Goal: Find specific page/section: Find specific page/section

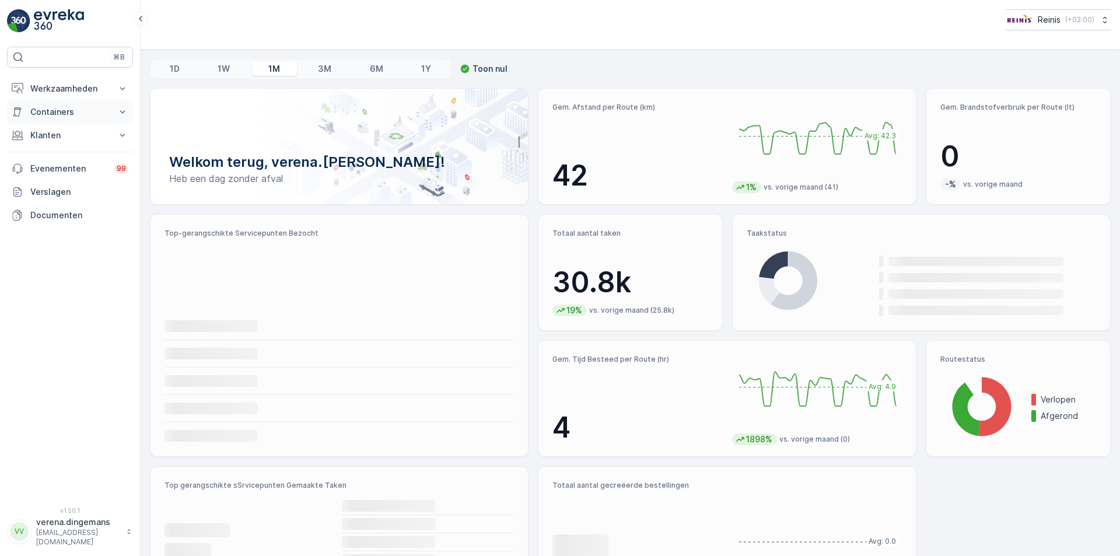
click at [60, 109] on p "Containers" at bounding box center [69, 112] width 79 height 12
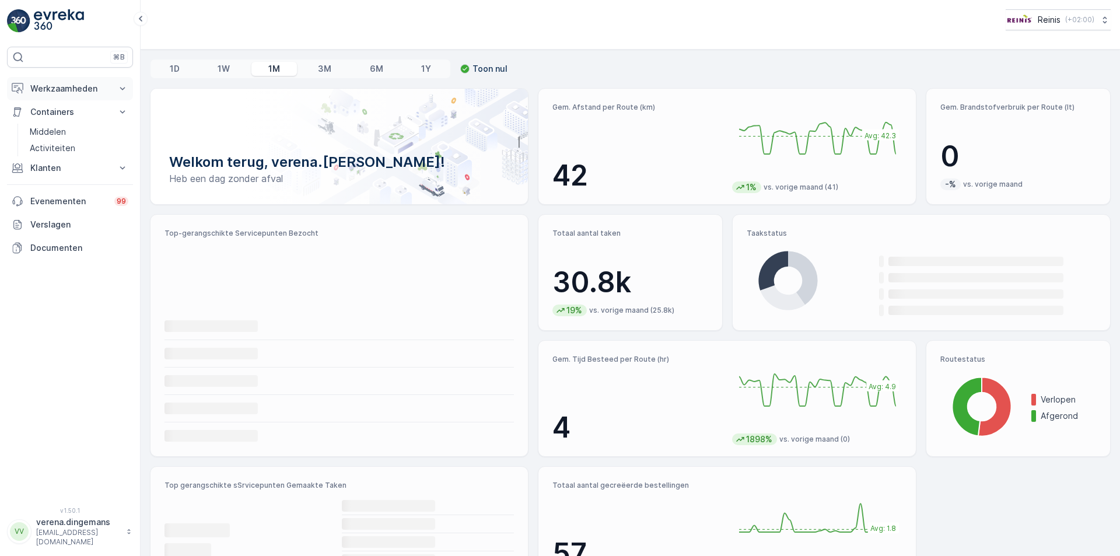
click at [80, 93] on p "Werkzaamheden" at bounding box center [69, 89] width 79 height 12
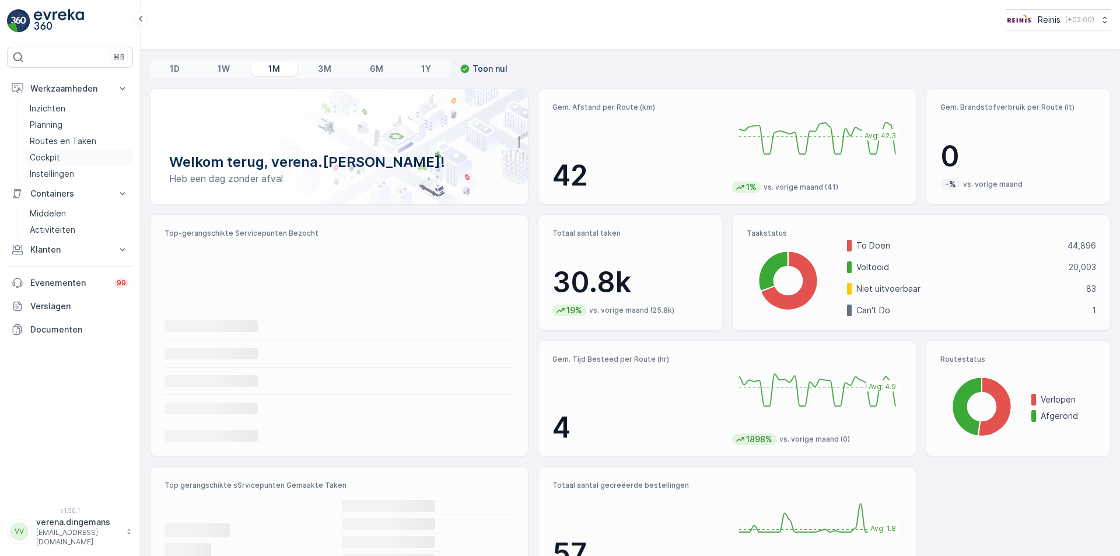
click at [38, 152] on p "Cockpit" at bounding box center [45, 158] width 30 height 12
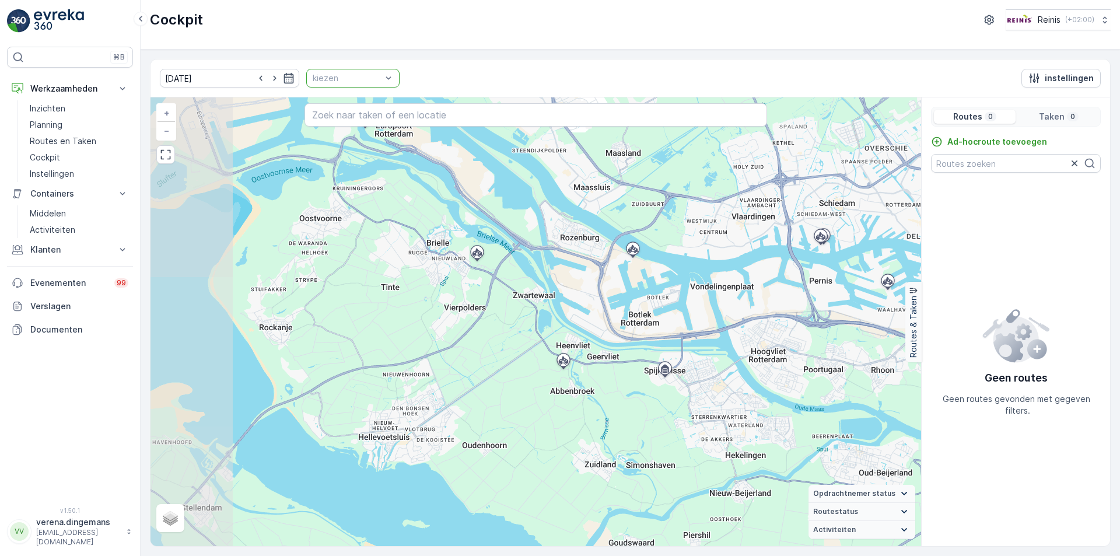
click at [368, 78] on div at bounding box center [346, 77] width 71 height 9
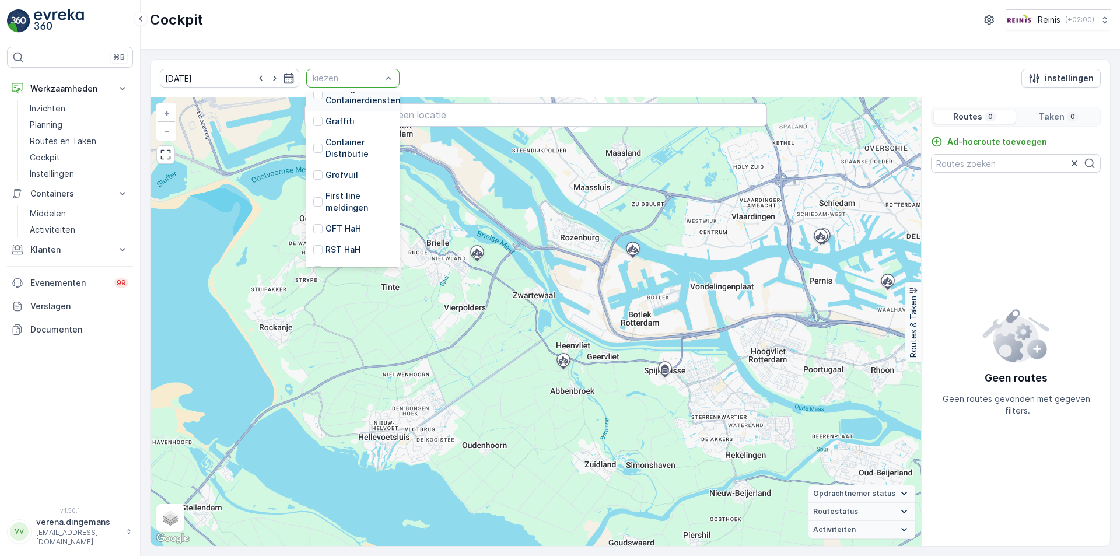
scroll to position [296, 0]
click at [313, 188] on div "GFT HaH" at bounding box center [337, 191] width 48 height 12
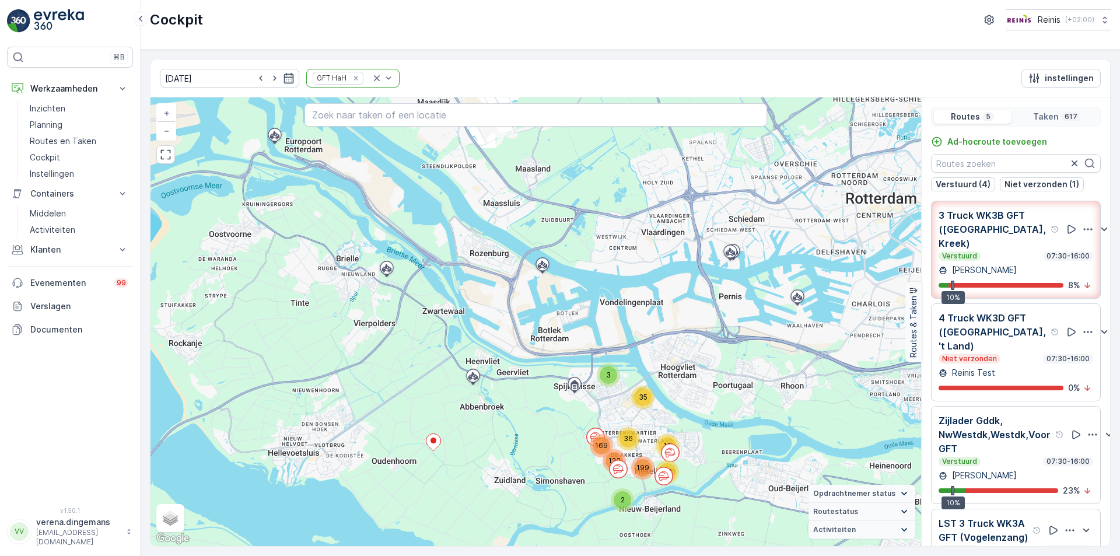
click at [1004, 467] on div "Zijlader Gddk, NwWestdk,Westdk,Voor GFT Verstuurd 07:30-16:00 [PERSON_NAME] 10%…" at bounding box center [1016, 455] width 155 height 83
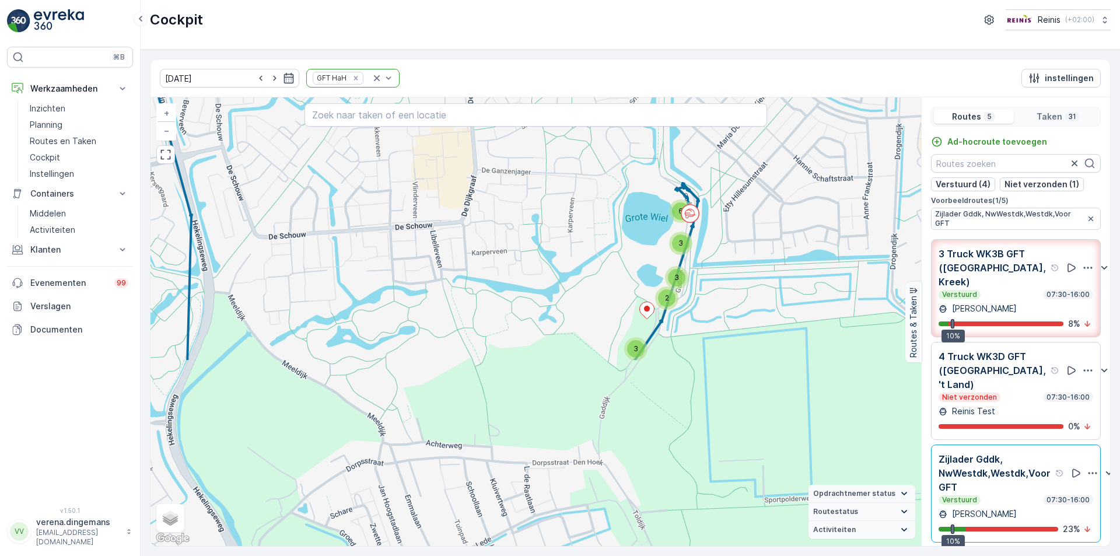
drag, startPoint x: 668, startPoint y: 510, endPoint x: 730, endPoint y: 279, distance: 239.0
click at [730, 279] on div "3 6 2 3 3 2 2 + − Satelliet stappenplan Terrein Hybride Leaflet Sneltoetsen Kaa…" at bounding box center [535, 321] width 771 height 449
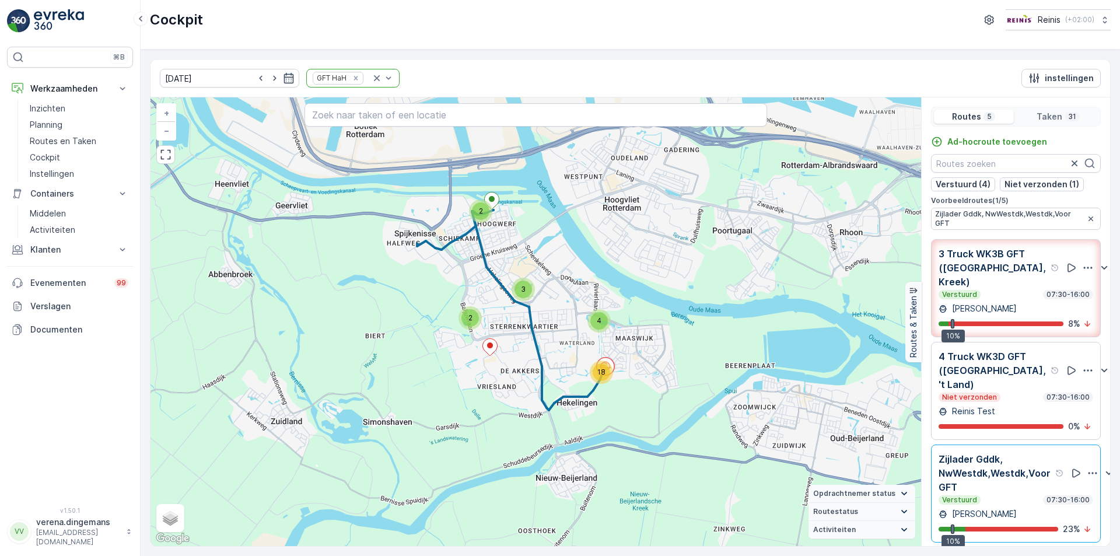
drag, startPoint x: 558, startPoint y: 282, endPoint x: 488, endPoint y: 374, distance: 115.4
click at [488, 374] on div "2 2 18 3 4 + − Satelliet stappenplan Terrein Hybride Leaflet Sneltoetsen Kaartg…" at bounding box center [535, 321] width 771 height 449
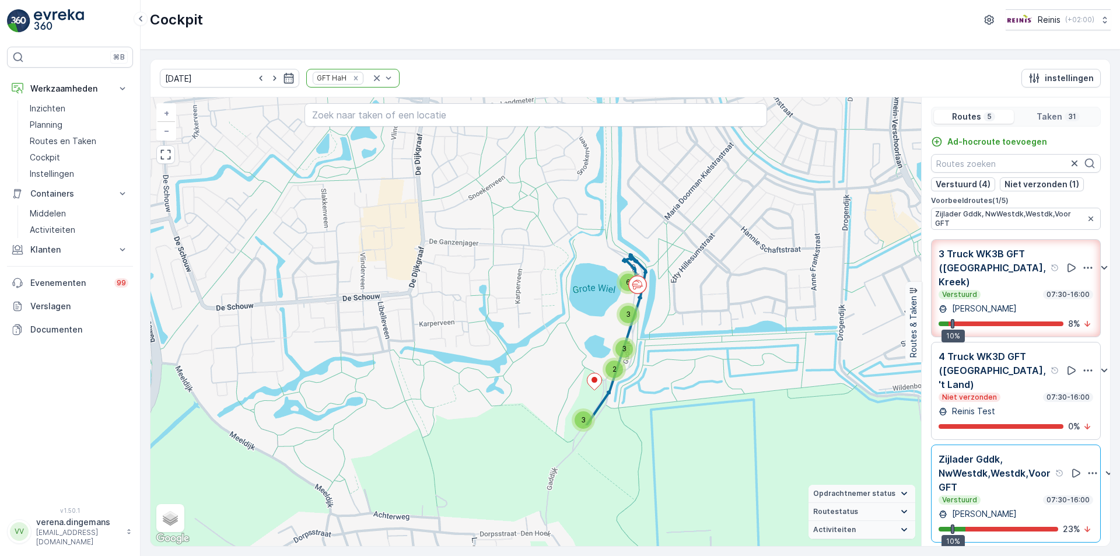
drag, startPoint x: 752, startPoint y: 484, endPoint x: 592, endPoint y: 318, distance: 230.6
click at [592, 318] on div "3 6 2 3 3 2 2 + − Satelliet stappenplan Terrein Hybride Leaflet Sneltoetsen Kaa…" at bounding box center [535, 321] width 771 height 449
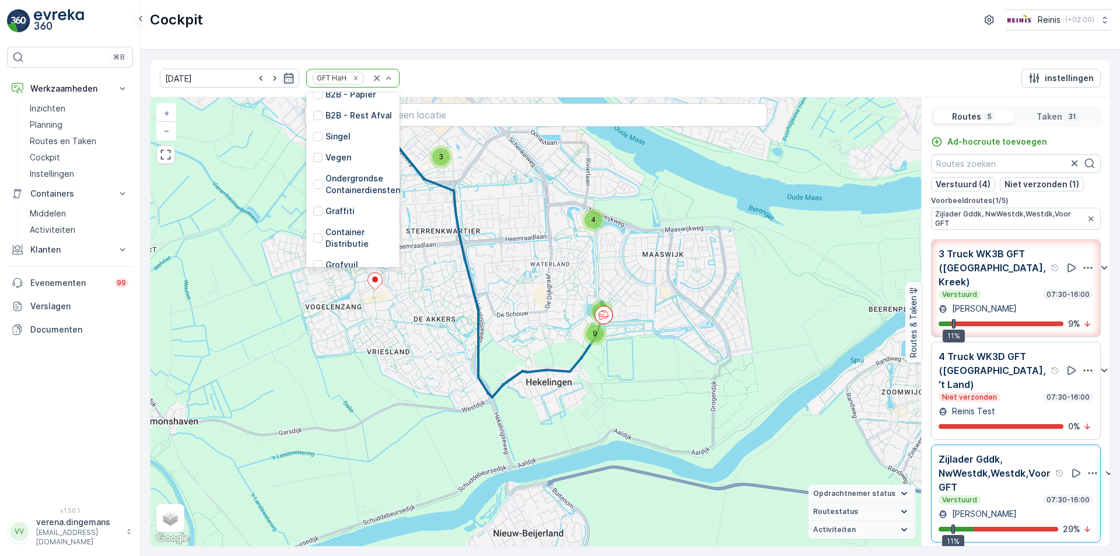
scroll to position [296, 0]
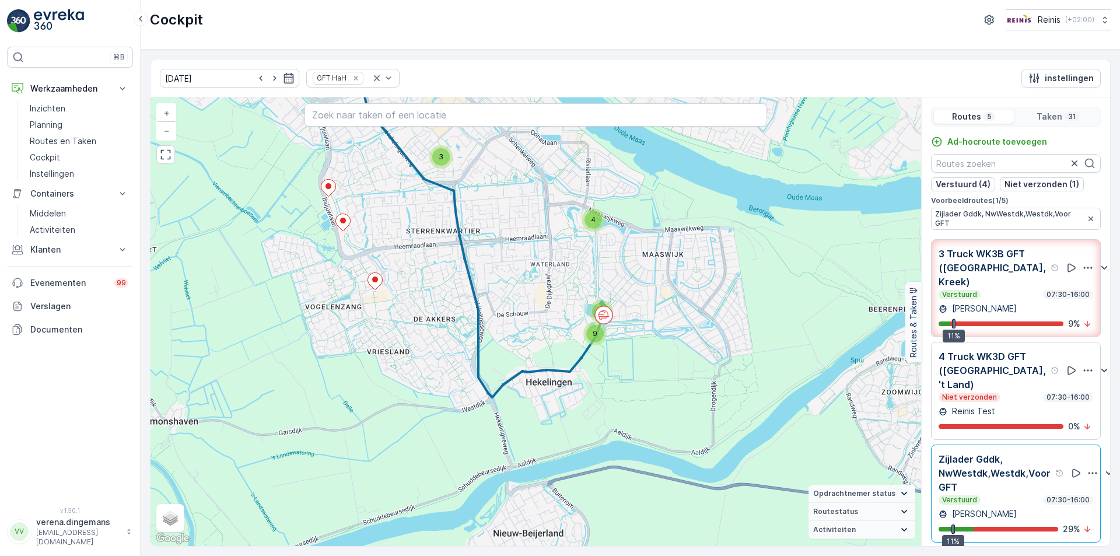
click at [434, 68] on div "[DATE] GFT HaH instellingen" at bounding box center [630, 78] width 960 height 38
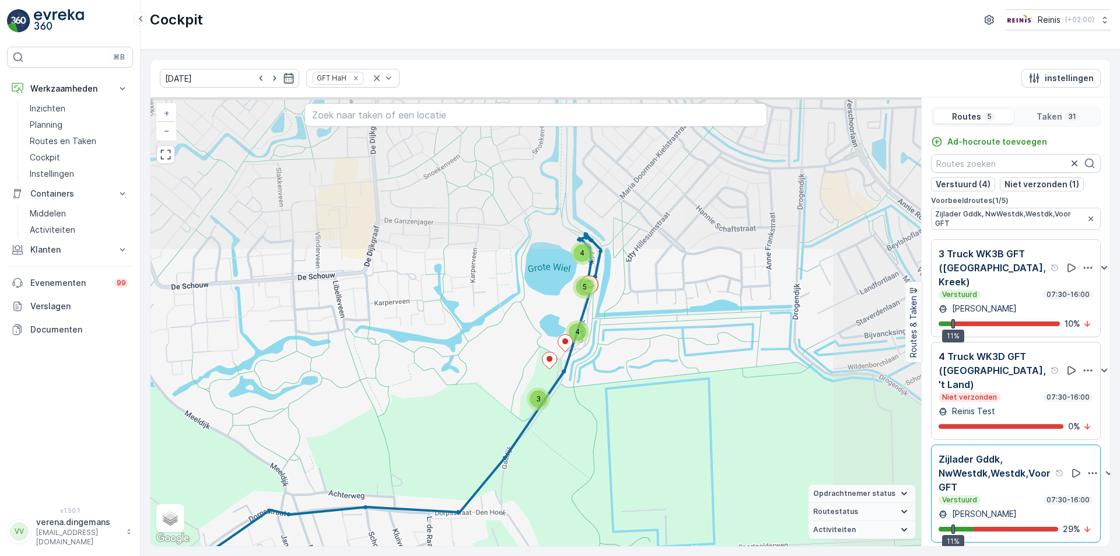
drag, startPoint x: 673, startPoint y: 286, endPoint x: 549, endPoint y: 431, distance: 190.8
click at [549, 431] on div "5 4 4 3 2 2 + − Satelliet stappenplan Terrein Hybride Leaflet Sneltoetsen Kaart…" at bounding box center [535, 321] width 771 height 449
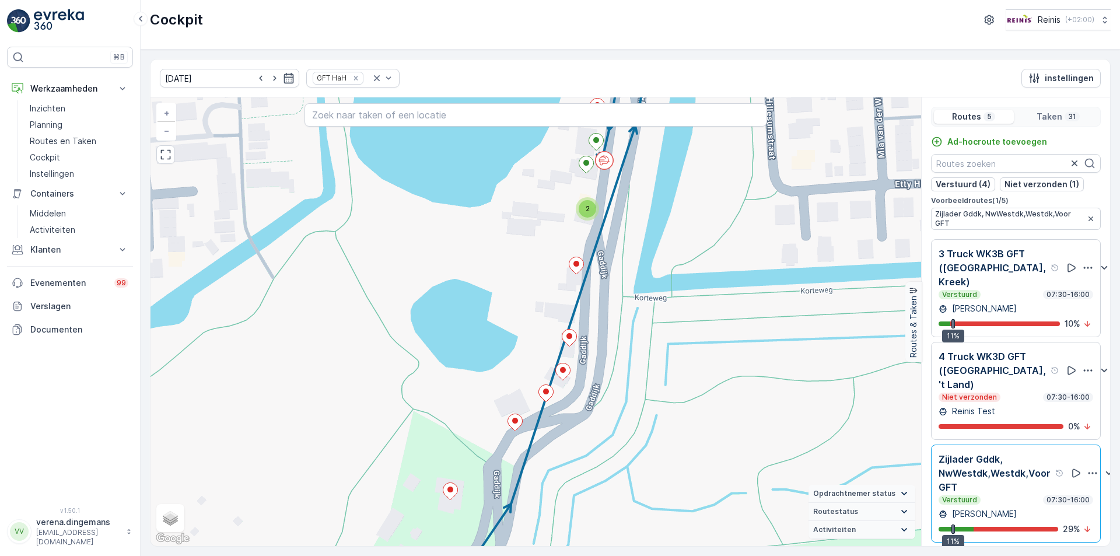
click at [1034, 495] on div "Zijlader Gddk, NwWestdk,Westdk,Voor GFT Verstuurd 07:30-16:00 [PERSON_NAME] 11%…" at bounding box center [1016, 493] width 155 height 83
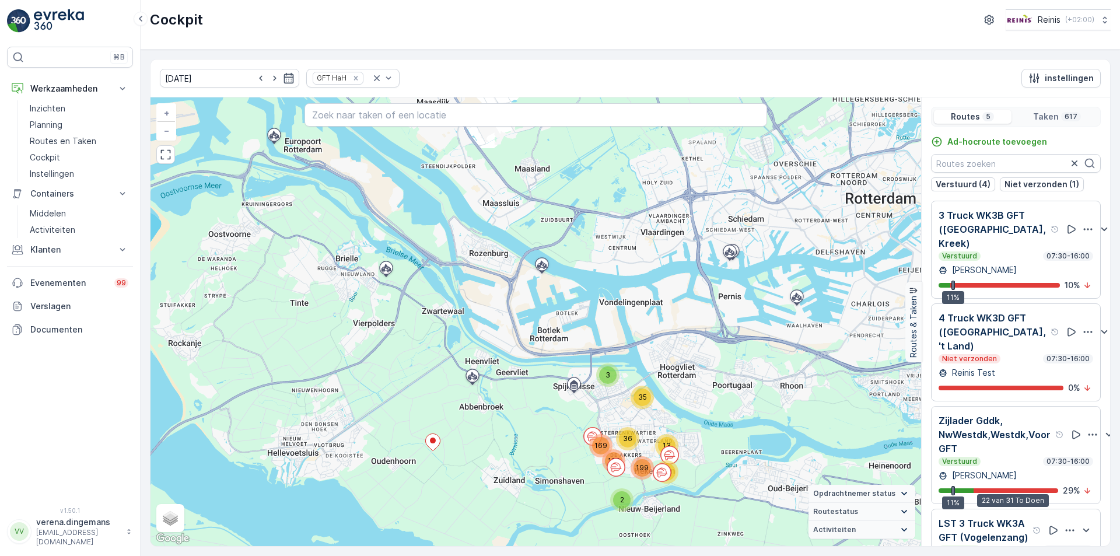
click at [1001, 444] on p "Zijlader Gddk, NwWestdk,Westdk,Voor GFT" at bounding box center [996, 435] width 114 height 42
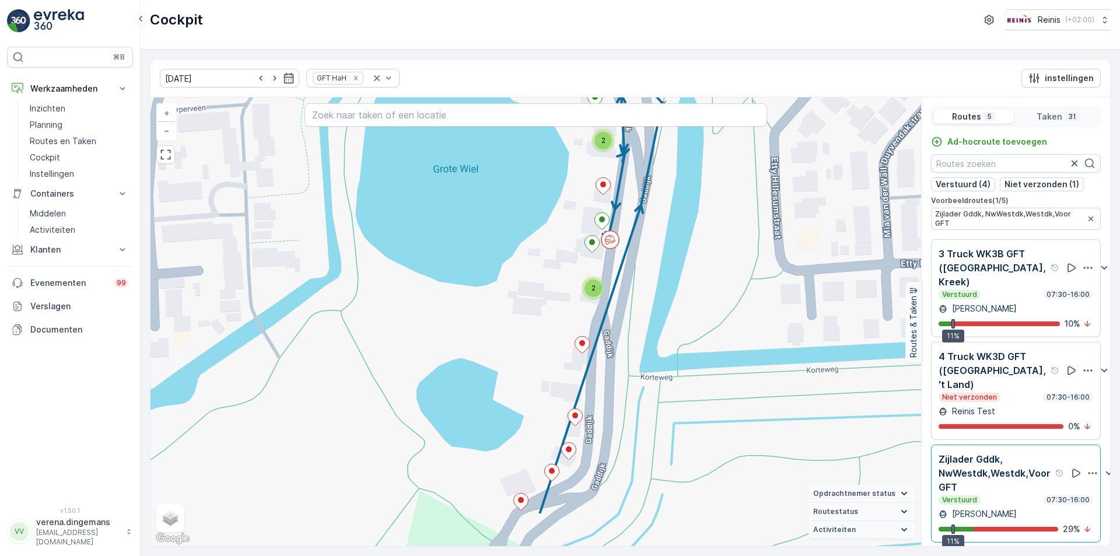
drag, startPoint x: 589, startPoint y: 472, endPoint x: 632, endPoint y: 394, distance: 89.1
click at [632, 394] on div "2 2 2 + − Satelliet stappenplan Terrein Hybride Leaflet Sneltoetsen Kaartgegeve…" at bounding box center [535, 321] width 771 height 449
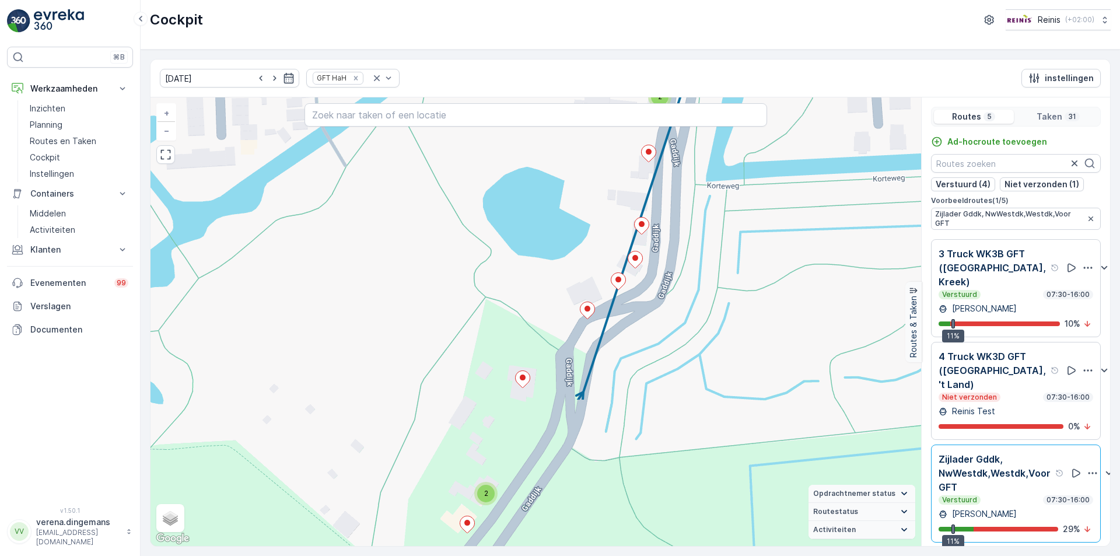
drag, startPoint x: 602, startPoint y: 463, endPoint x: 668, endPoint y: 271, distance: 202.6
click at [668, 271] on div "2 2 2 + − Satelliet stappenplan Terrein Hybride Leaflet Sneltoetsen Kaartgegeve…" at bounding box center [535, 321] width 771 height 449
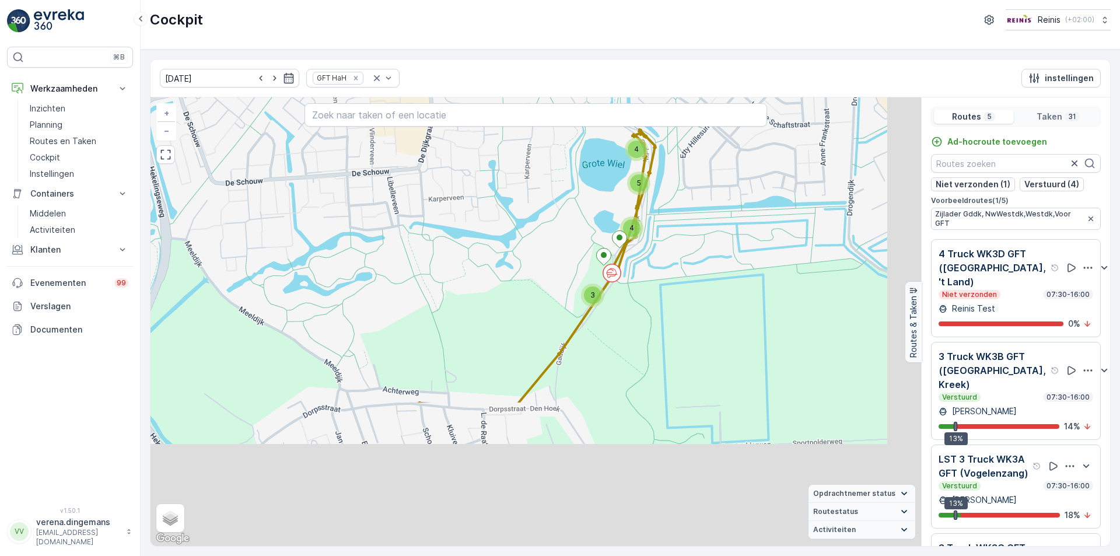
drag, startPoint x: 715, startPoint y: 472, endPoint x: 587, endPoint y: 284, distance: 227.6
click at [587, 284] on div "3" at bounding box center [592, 294] width 23 height 23
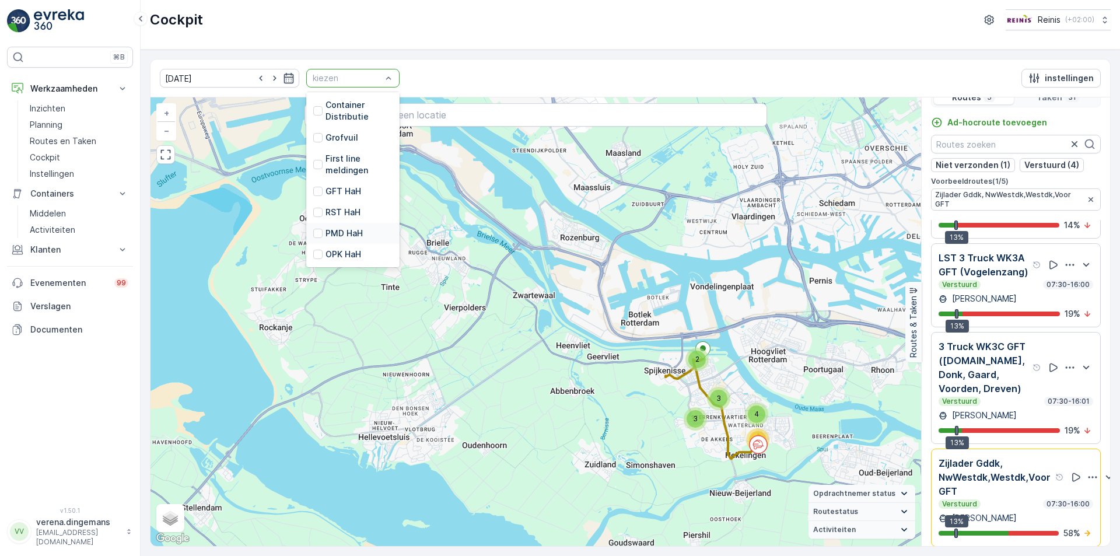
scroll to position [29, 0]
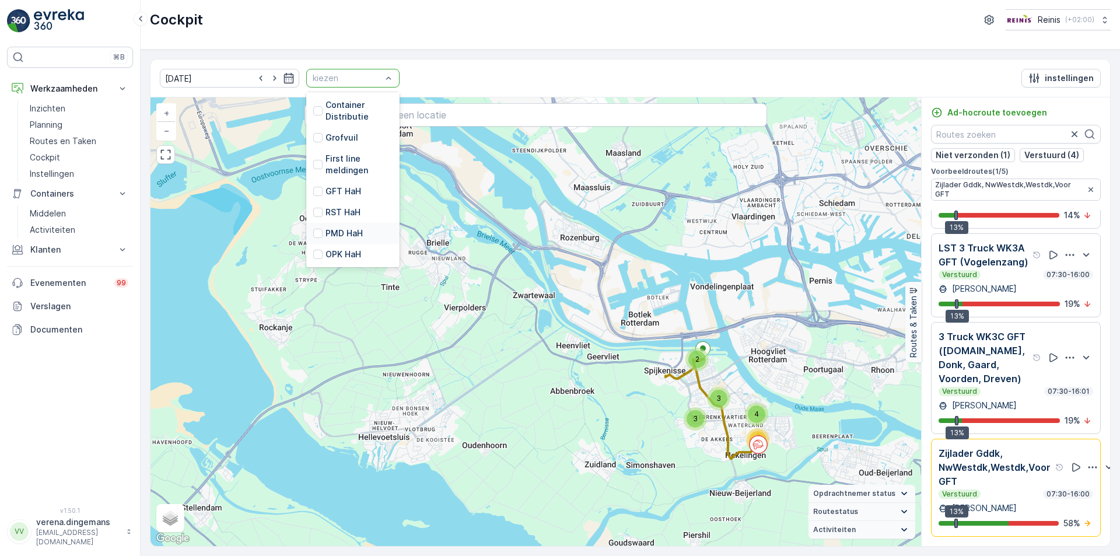
click at [1003, 465] on p "Zijlader Gddk, NwWestdk,Westdk,Voor GFT" at bounding box center [996, 467] width 114 height 42
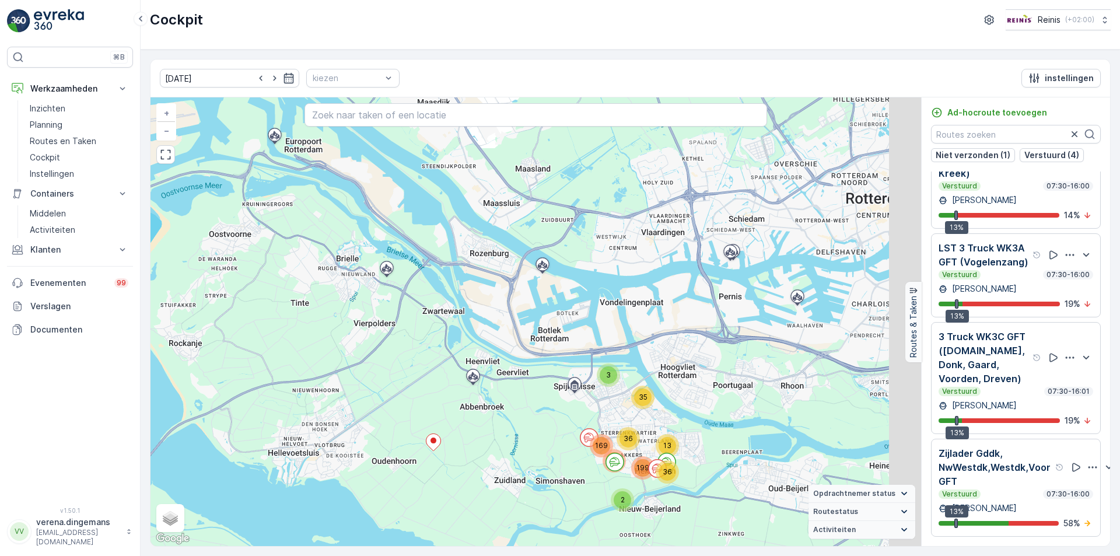
scroll to position [163, 0]
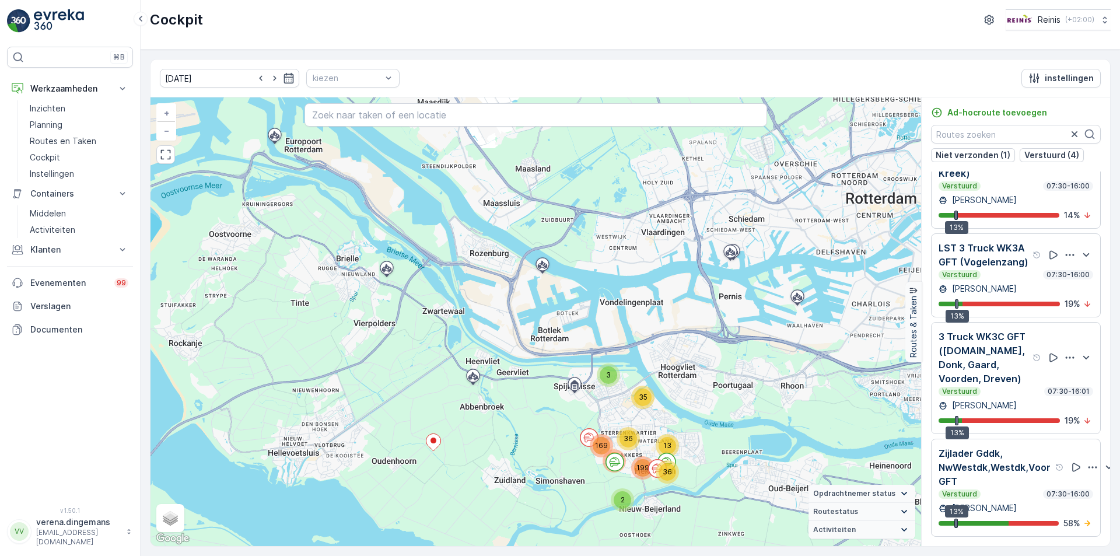
click at [1011, 478] on p "Zijlader Gddk, NwWestdk,Westdk,Voor GFT" at bounding box center [996, 467] width 114 height 42
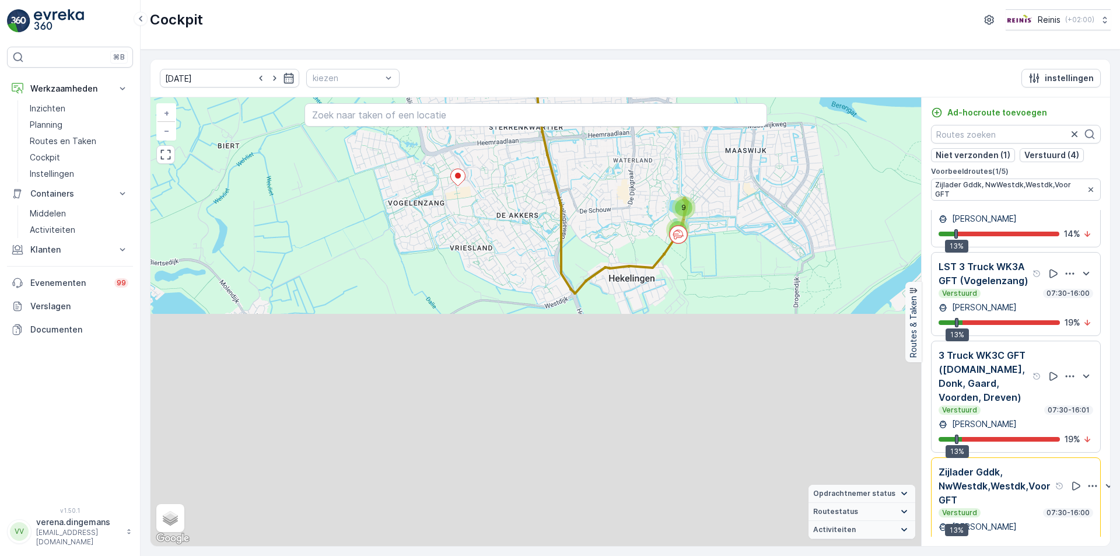
drag, startPoint x: 716, startPoint y: 492, endPoint x: 728, endPoint y: 237, distance: 255.2
click at [728, 237] on div "9 9 3 4 + − Satelliet stappenplan Terrein Hybride Leaflet Sneltoetsen Kaartgege…" at bounding box center [535, 321] width 771 height 449
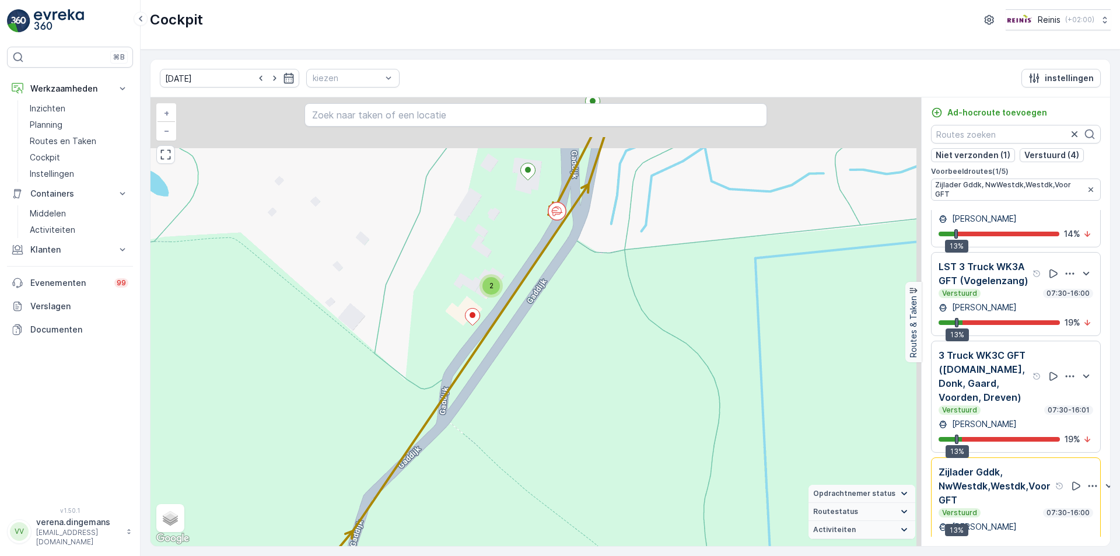
drag, startPoint x: 609, startPoint y: 178, endPoint x: 593, endPoint y: 263, distance: 86.6
click at [593, 263] on div "2 2 2 + − Satelliet stappenplan Terrein Hybride Leaflet Sneltoetsen Kaartgegeve…" at bounding box center [535, 321] width 771 height 449
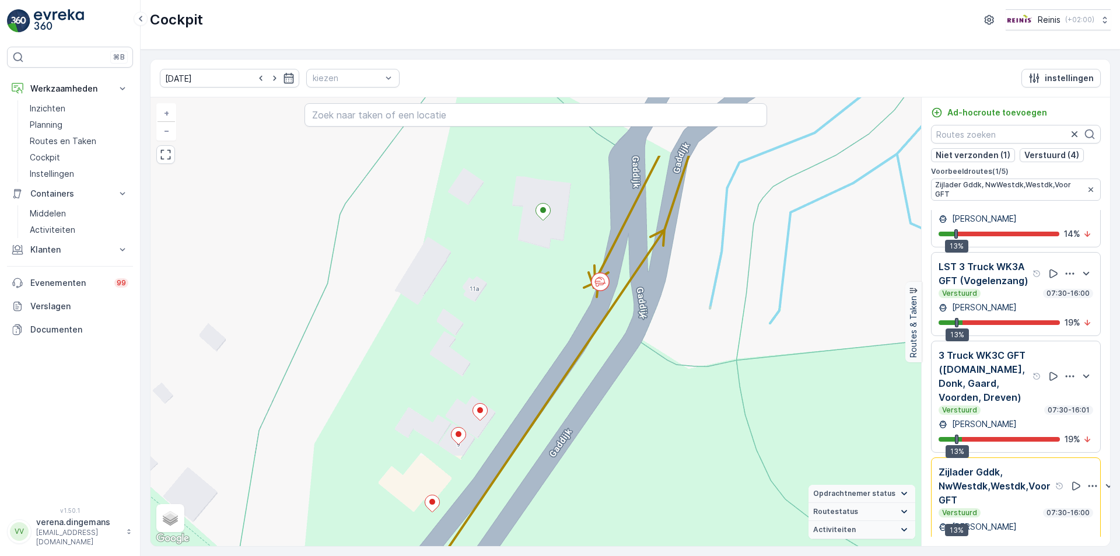
drag, startPoint x: 548, startPoint y: 211, endPoint x: 575, endPoint y: 314, distance: 106.1
click at [575, 314] on div "+ − Satelliet stappenplan Terrein Hybride Leaflet Sneltoetsen Kaartgegevens Kaa…" at bounding box center [535, 321] width 771 height 449
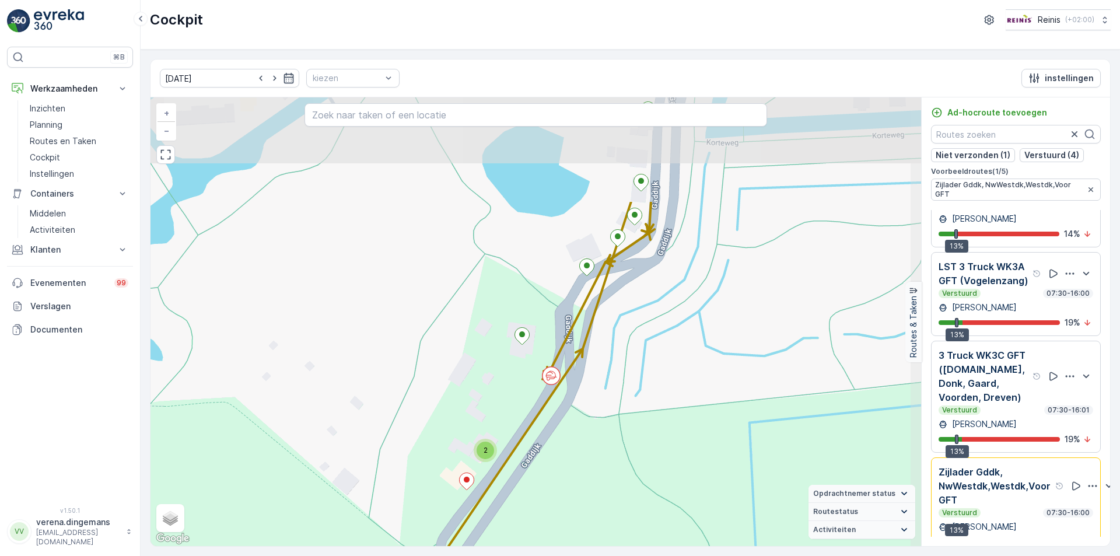
drag, startPoint x: 588, startPoint y: 184, endPoint x: 573, endPoint y: 332, distance: 148.9
click at [573, 332] on div "2 2 2 + − Satelliet stappenplan Terrein Hybride Leaflet Sneltoetsen Kaartgegeve…" at bounding box center [535, 321] width 771 height 449
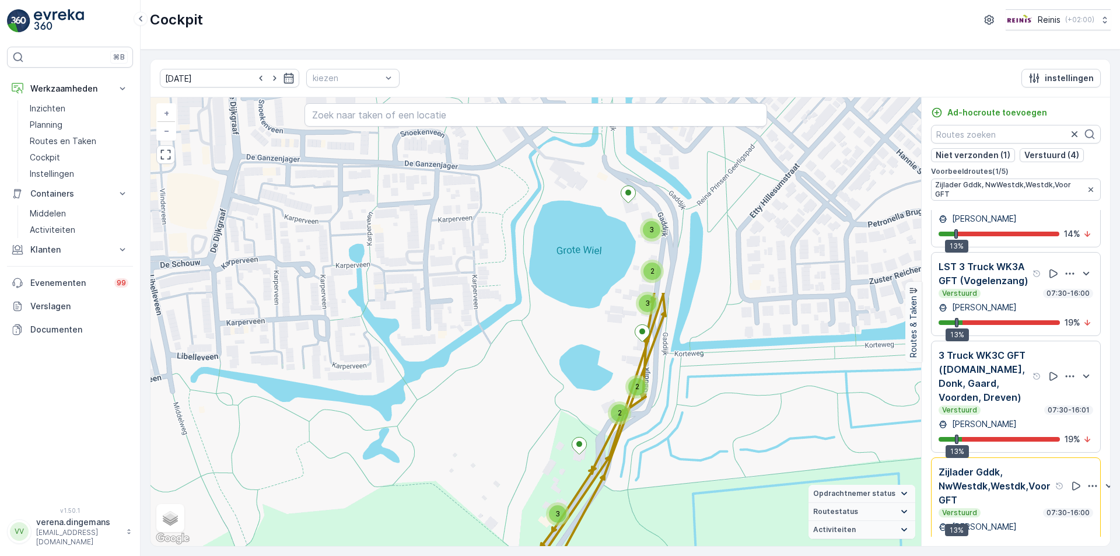
drag, startPoint x: 699, startPoint y: 203, endPoint x: 614, endPoint y: 449, distance: 260.1
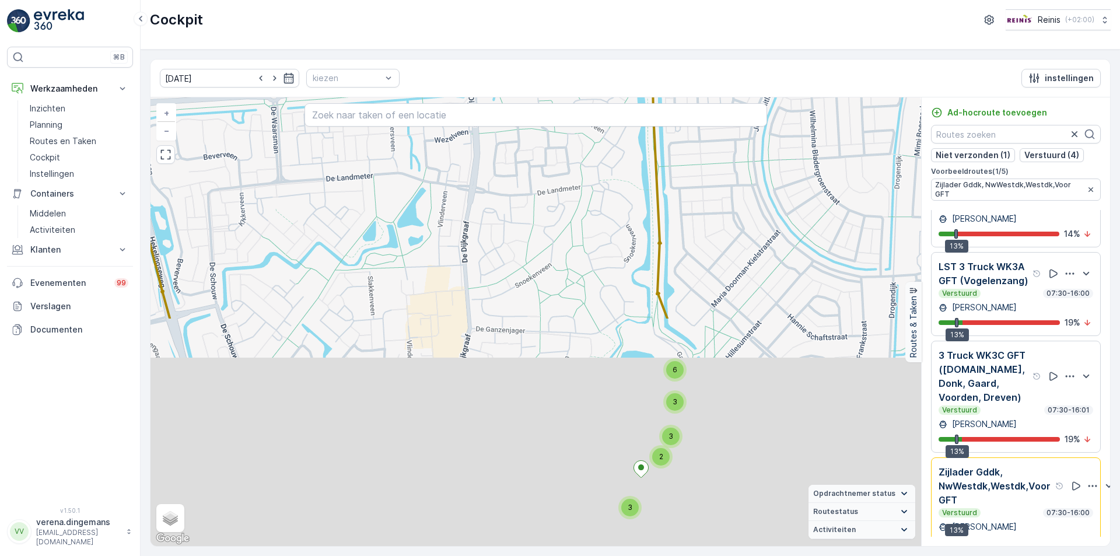
drag, startPoint x: 650, startPoint y: 498, endPoint x: 598, endPoint y: 169, distance: 333.1
click at [598, 169] on div "3 6 2 3 3 2 2 + − Satelliet stappenplan Terrein Hybride Leaflet Sneltoetsen Kaa…" at bounding box center [535, 321] width 771 height 449
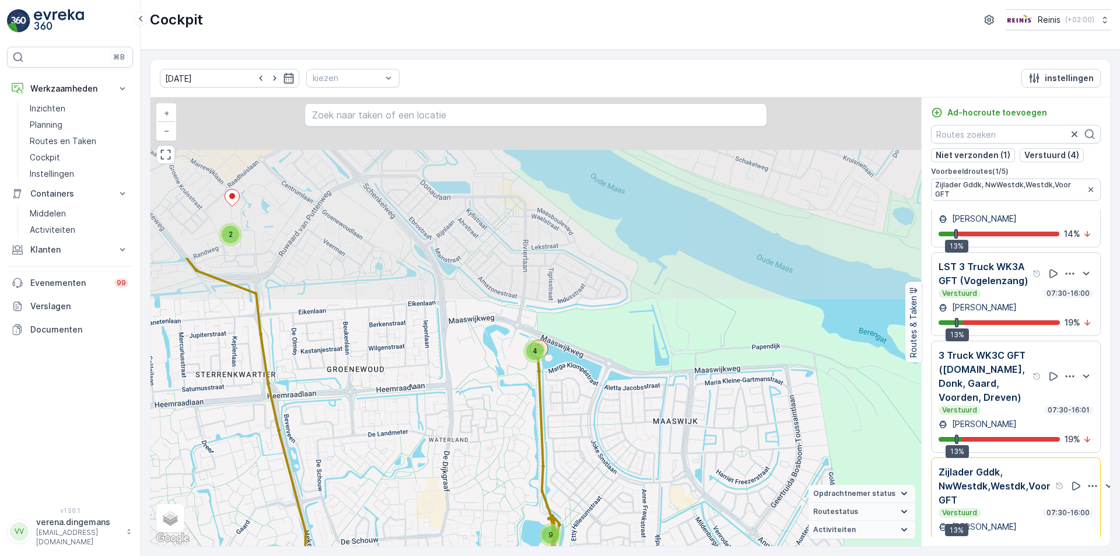
drag, startPoint x: 590, startPoint y: 228, endPoint x: 576, endPoint y: 444, distance: 216.9
click at [576, 444] on div "9 6 3 2 4 + − Satelliet stappenplan Terrein Hybride Leaflet Sneltoetsen Kaartge…" at bounding box center [535, 321] width 771 height 449
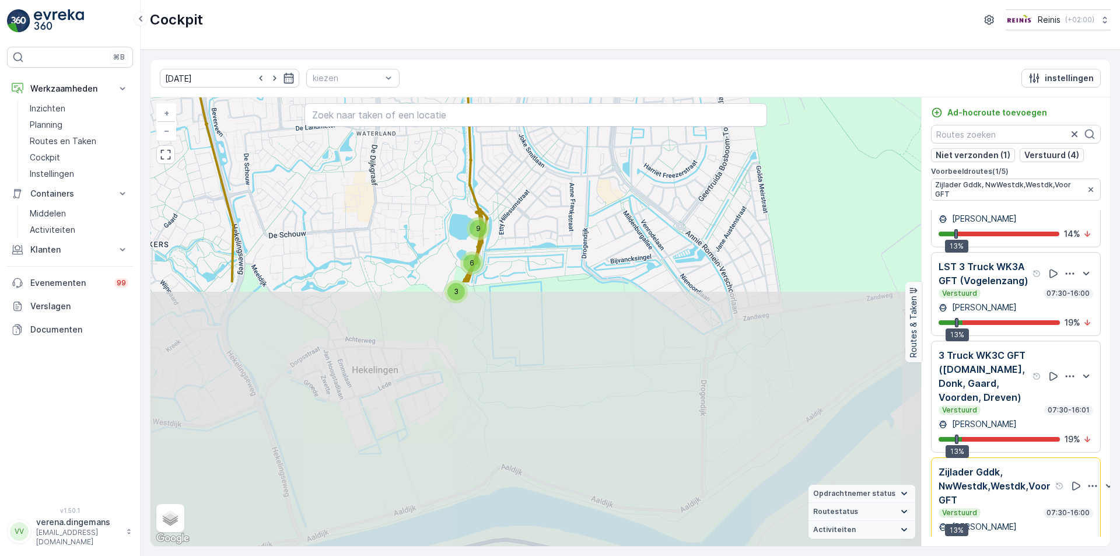
drag, startPoint x: 542, startPoint y: 513, endPoint x: 523, endPoint y: 202, distance: 310.9
click at [525, 198] on div "9 6 3 2 4 + − Satelliet stappenplan Terrein Hybride Leaflet Sneltoetsen Kaartge…" at bounding box center [535, 321] width 771 height 449
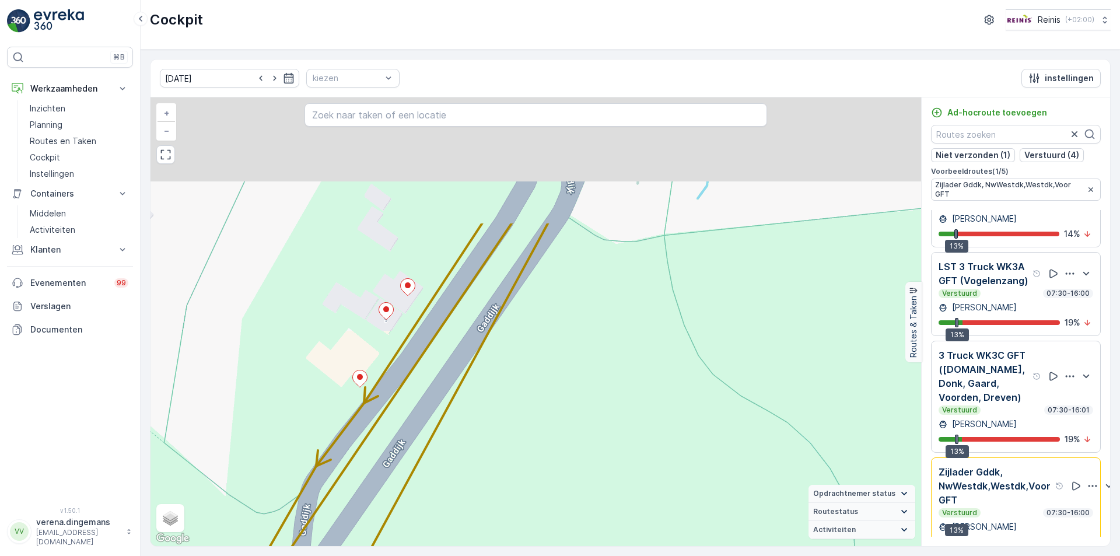
drag, startPoint x: 349, startPoint y: 185, endPoint x: 372, endPoint y: 357, distance: 173.0
click at [372, 357] on div "+ − Satelliet stappenplan Terrein Hybride Leaflet Sneltoetsen Kaartgegevens Kaa…" at bounding box center [535, 321] width 771 height 449
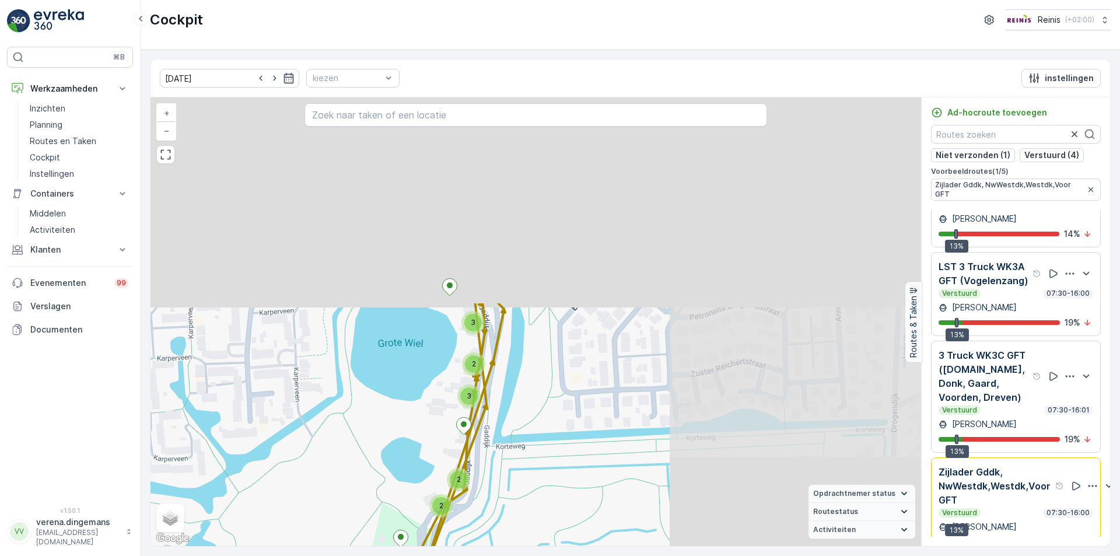
drag, startPoint x: 729, startPoint y: 157, endPoint x: 465, endPoint y: 408, distance: 364.3
click at [465, 408] on div "3 2 3 2 2 3 2 2 + − Satelliet stappenplan Terrein Hybride Leaflet Sneltoetsen K…" at bounding box center [535, 321] width 771 height 449
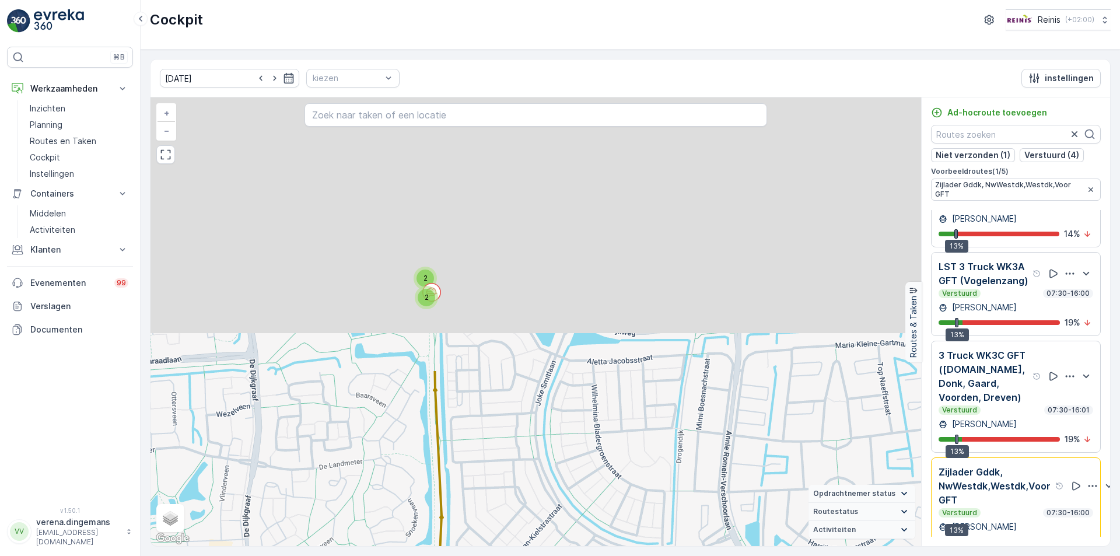
drag, startPoint x: 468, startPoint y: 208, endPoint x: 462, endPoint y: 526, distance: 318.5
click at [462, 526] on div "3 6 2 3 3 2 2 + − Satelliet stappenplan Terrein Hybride Leaflet Sneltoetsen Kaa…" at bounding box center [535, 321] width 771 height 449
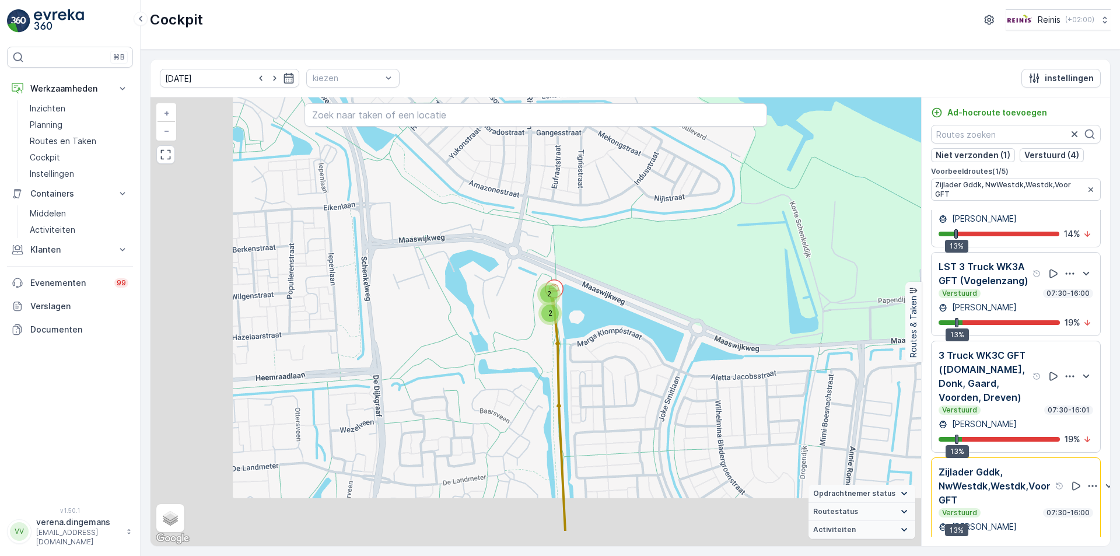
drag, startPoint x: 510, startPoint y: 393, endPoint x: 642, endPoint y: 330, distance: 146.4
click at [642, 330] on div "3 6 2 3 3 2 2 + − Satelliet stappenplan Terrein Hybride Leaflet Sneltoetsen Kaa…" at bounding box center [535, 321] width 771 height 449
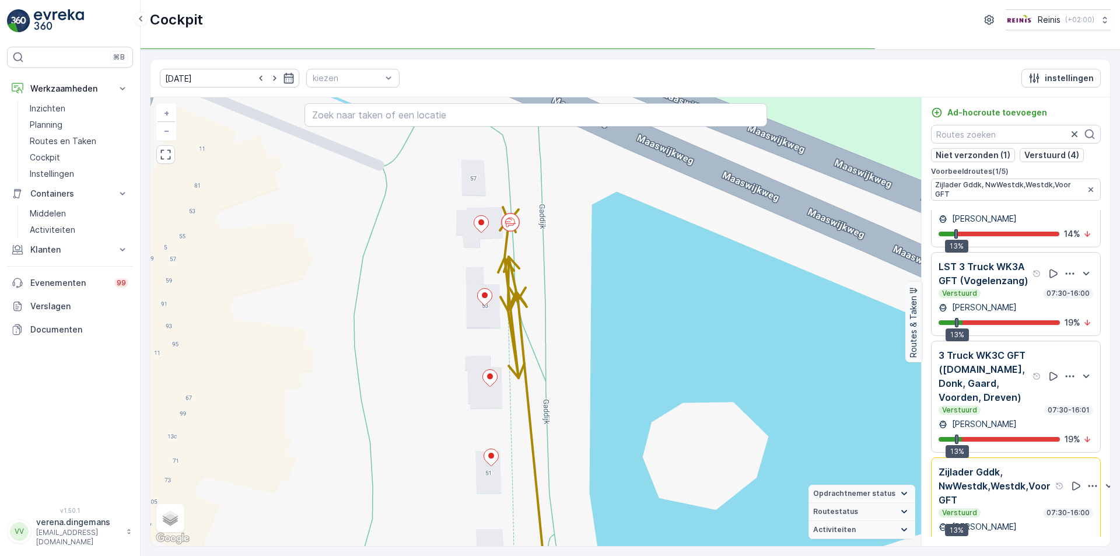
drag, startPoint x: 562, startPoint y: 205, endPoint x: 581, endPoint y: 348, distance: 144.2
click at [581, 348] on div "+ − Satelliet stappenplan Terrein Hybride Leaflet Sneltoetsen Kaartgegevens Kaa…" at bounding box center [535, 321] width 771 height 449
